Goal: Navigation & Orientation: Find specific page/section

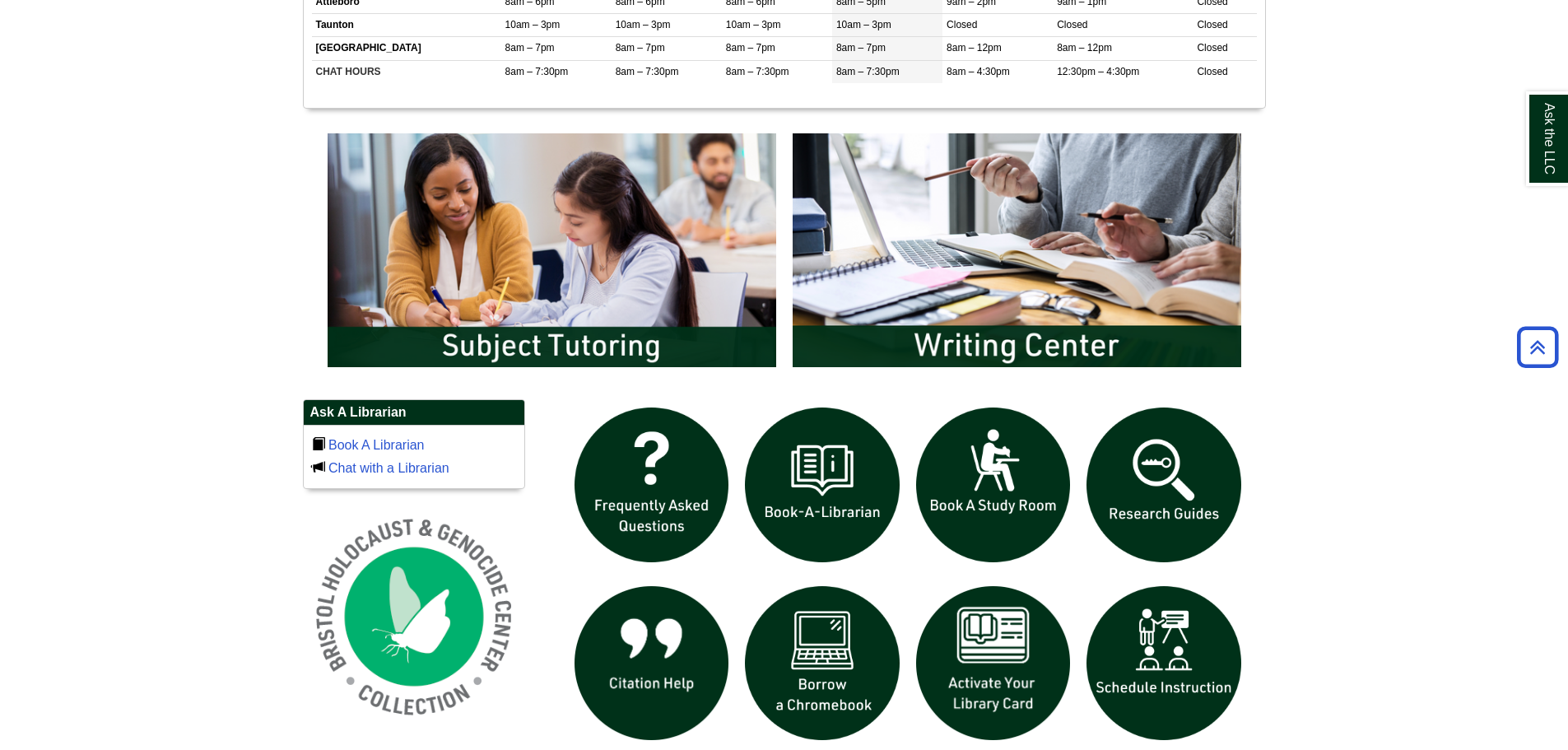
scroll to position [823, 0]
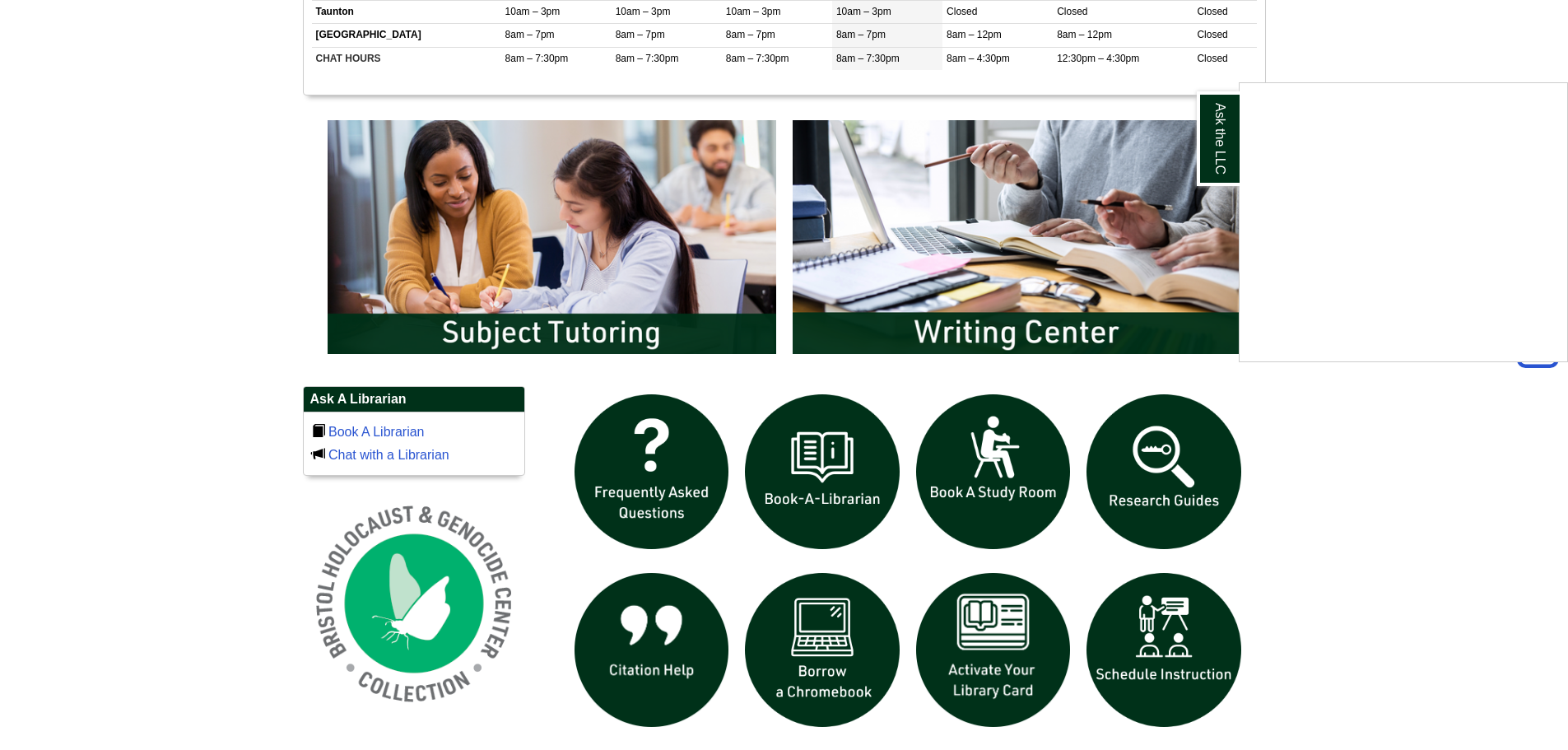
click at [477, 242] on div "Ask the LLC" at bounding box center [784, 375] width 1568 height 750
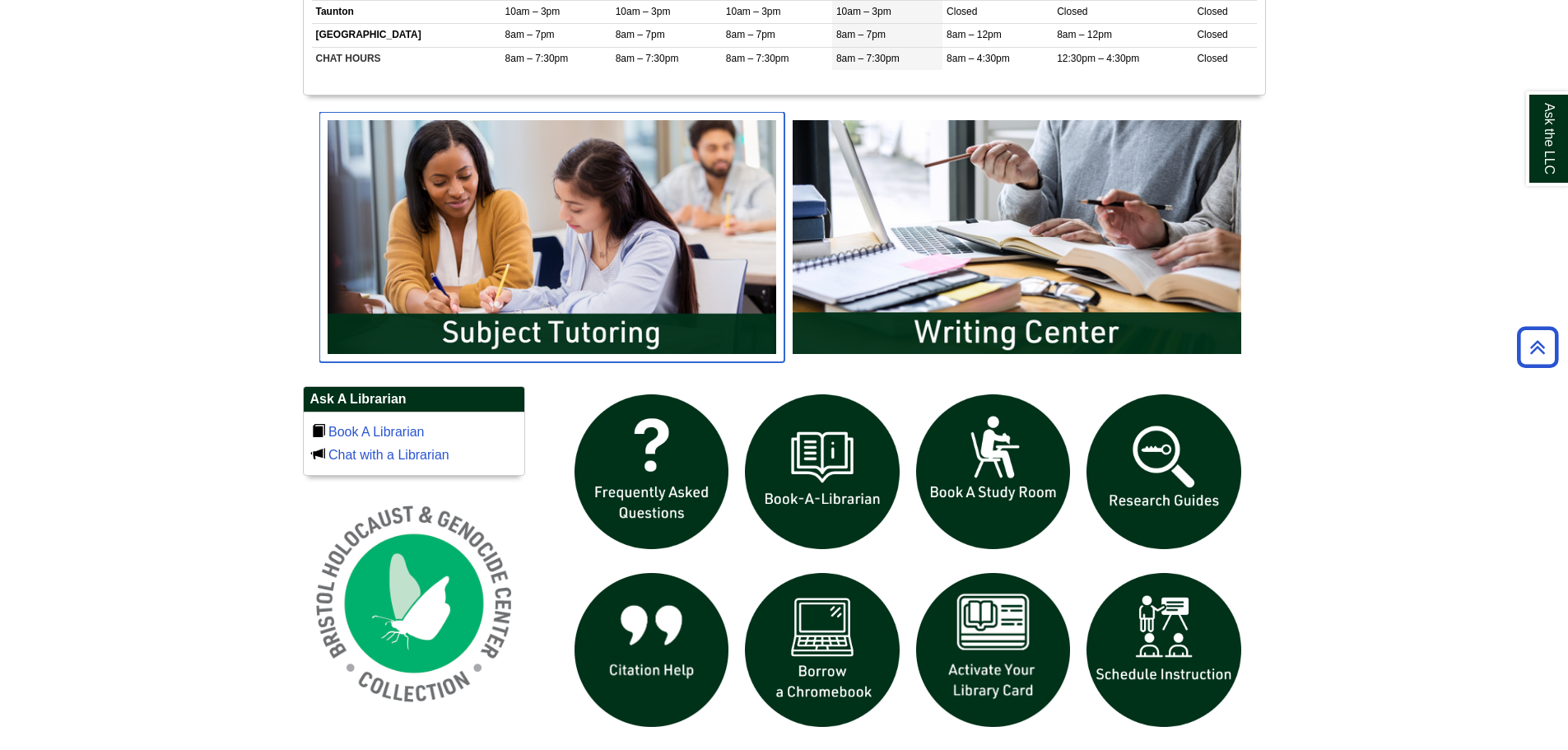
click at [534, 328] on img "slideshow" at bounding box center [552, 236] width 465 height 250
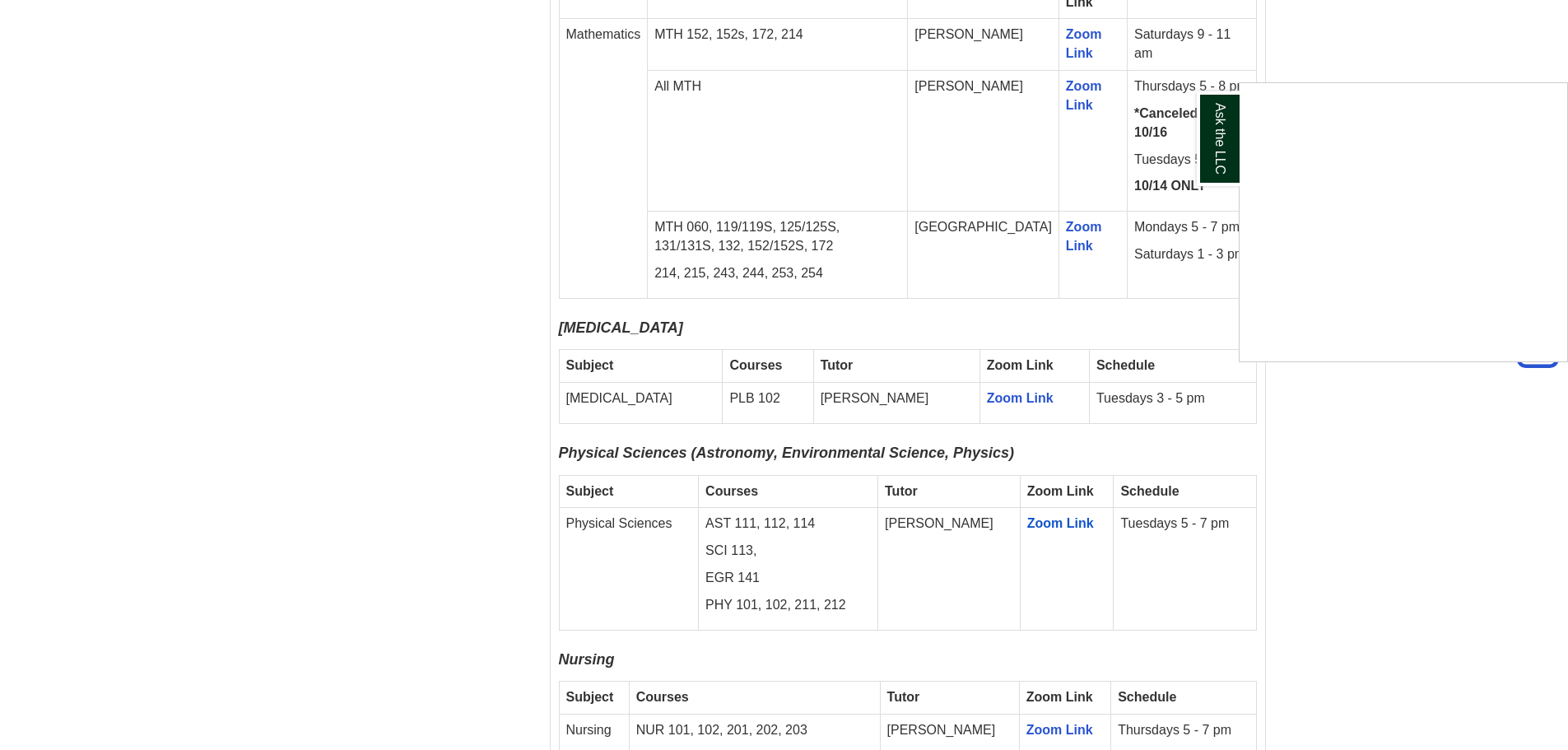
scroll to position [3343, 0]
